Goal: Check status: Check status

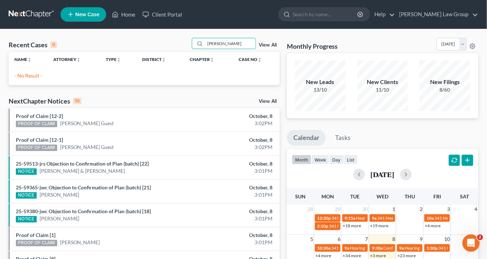
drag, startPoint x: 232, startPoint y: 44, endPoint x: 184, endPoint y: 41, distance: 48.4
click at [184, 41] on div "Recent Cases 0 [PERSON_NAME] View All" at bounding box center [144, 45] width 271 height 14
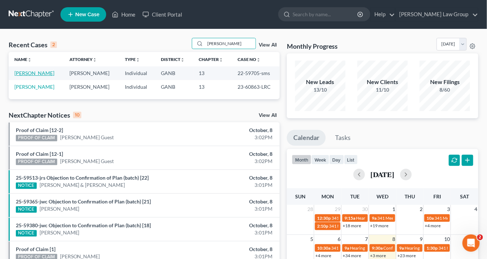
type input "[PERSON_NAME]"
click at [41, 70] on link "[PERSON_NAME]" at bounding box center [34, 73] width 40 height 6
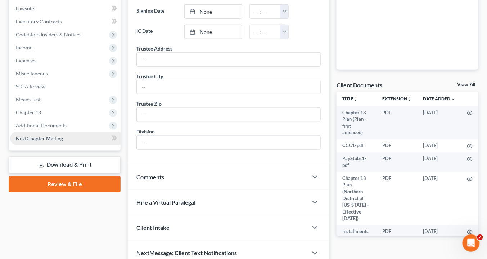
scroll to position [202, 0]
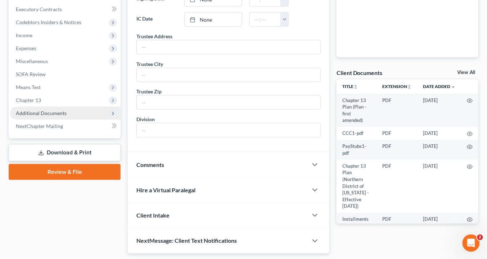
click at [63, 112] on span "Additional Documents" at bounding box center [41, 113] width 51 height 6
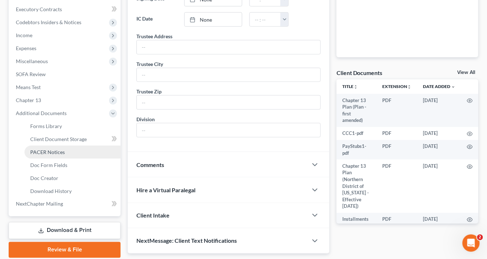
click at [69, 152] on link "PACER Notices" at bounding box center [73, 152] width 96 height 13
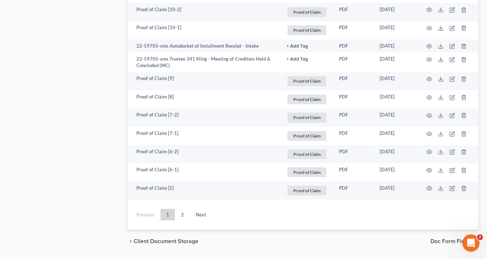
scroll to position [1391, 0]
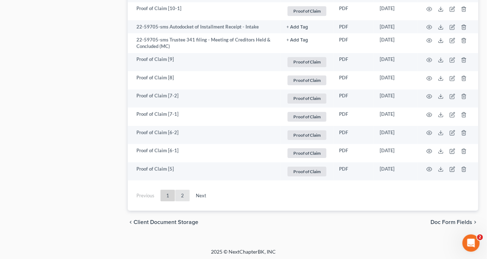
click at [182, 196] on link "2" at bounding box center [182, 196] width 14 height 12
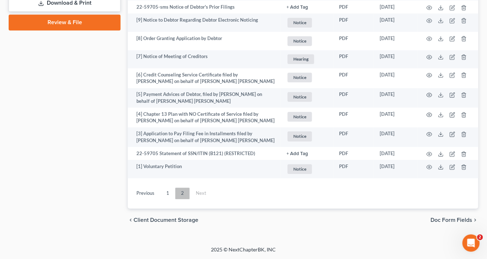
scroll to position [428, 0]
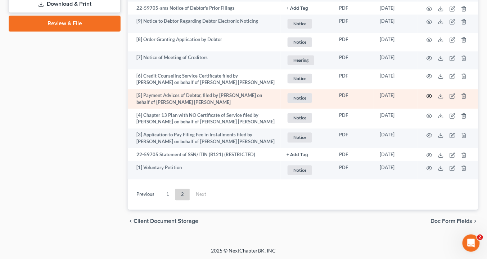
click at [430, 93] on icon "button" at bounding box center [430, 96] width 6 height 6
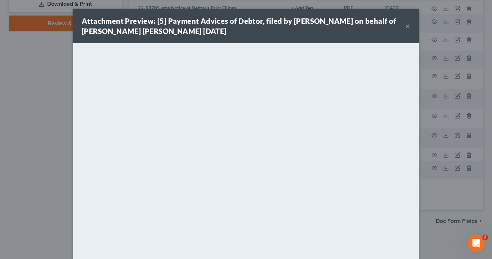
click at [405, 26] on button "×" at bounding box center [407, 26] width 5 height 9
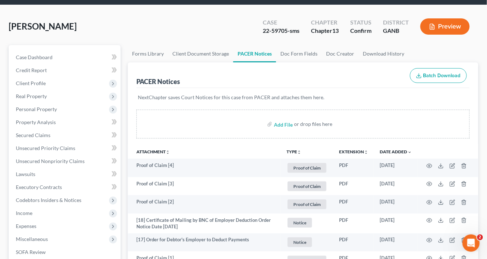
scroll to position [0, 0]
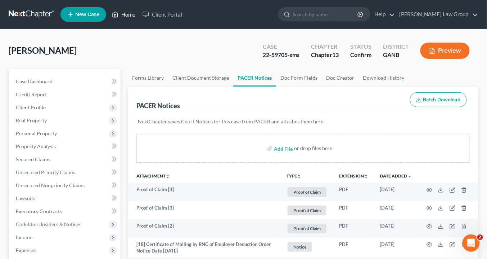
click at [133, 16] on link "Home" at bounding box center [123, 14] width 31 height 13
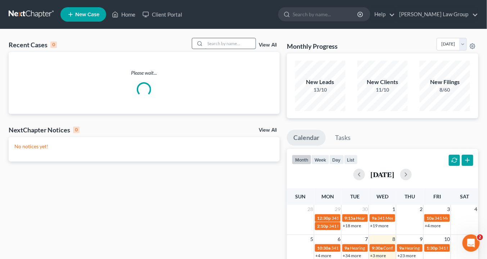
click at [210, 42] on input "search" at bounding box center [230, 43] width 50 height 10
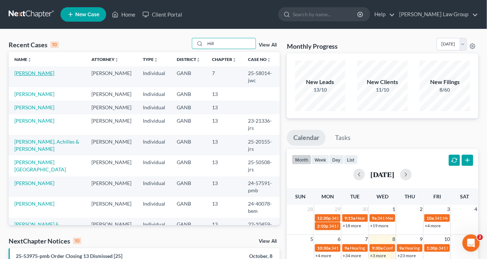
type input "Hill"
click at [33, 74] on link "[PERSON_NAME]" at bounding box center [34, 73] width 40 height 6
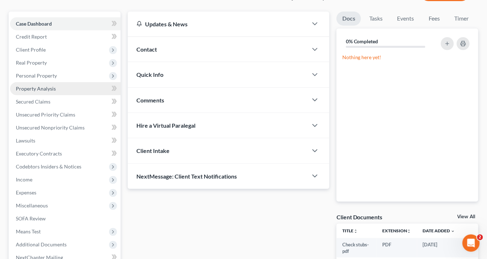
scroll to position [115, 0]
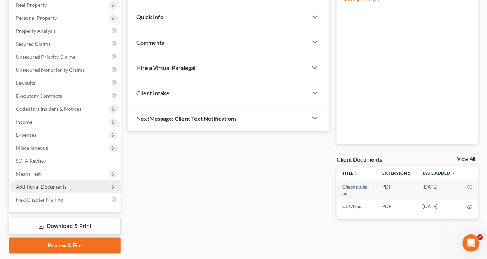
click at [75, 186] on span "Additional Documents" at bounding box center [65, 186] width 111 height 13
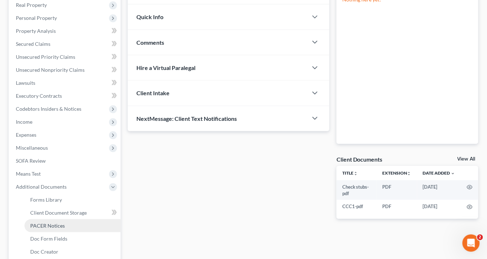
click at [61, 227] on span "PACER Notices" at bounding box center [47, 225] width 35 height 6
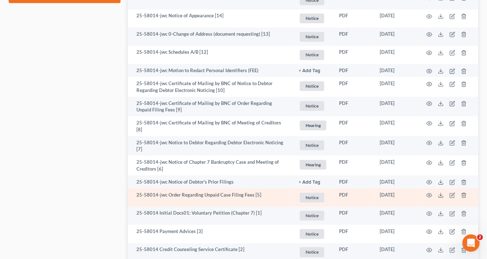
scroll to position [477, 0]
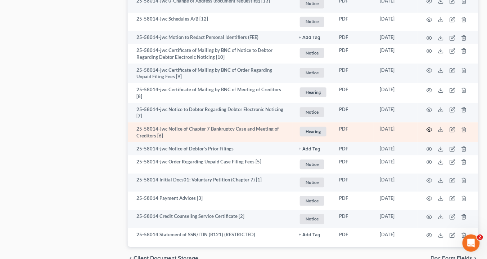
click at [429, 129] on circle "button" at bounding box center [429, 129] width 1 height 1
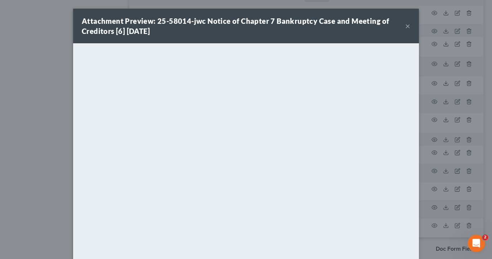
click at [405, 26] on button "×" at bounding box center [407, 26] width 5 height 9
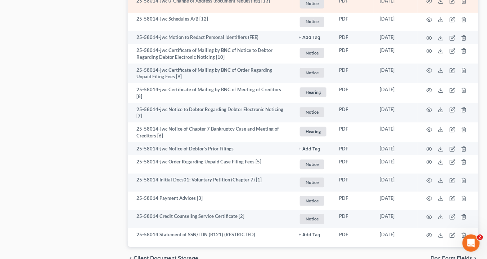
scroll to position [448, 0]
